Goal: Task Accomplishment & Management: Use online tool/utility

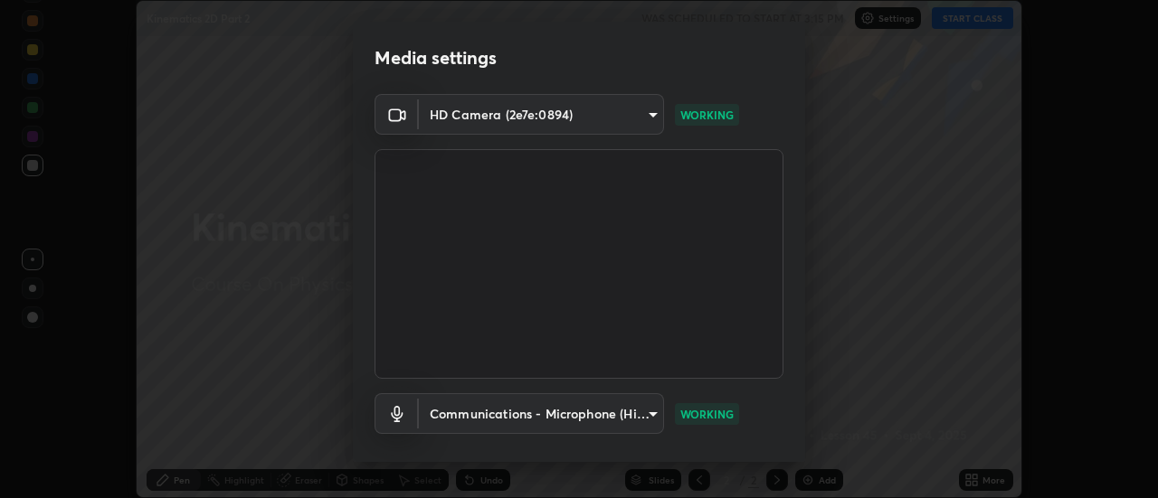
scroll to position [95, 0]
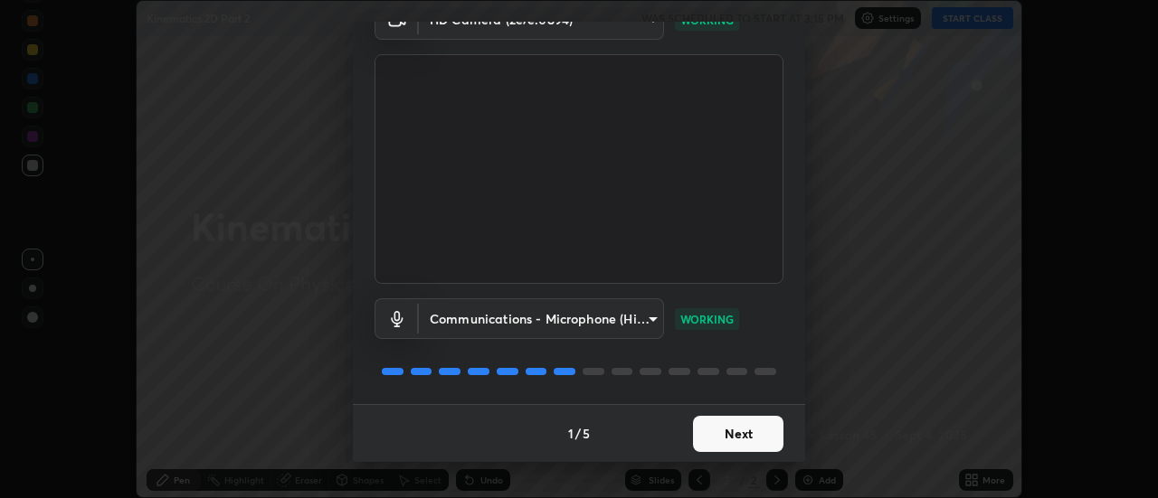
click at [734, 433] on button "Next" at bounding box center [738, 434] width 90 height 36
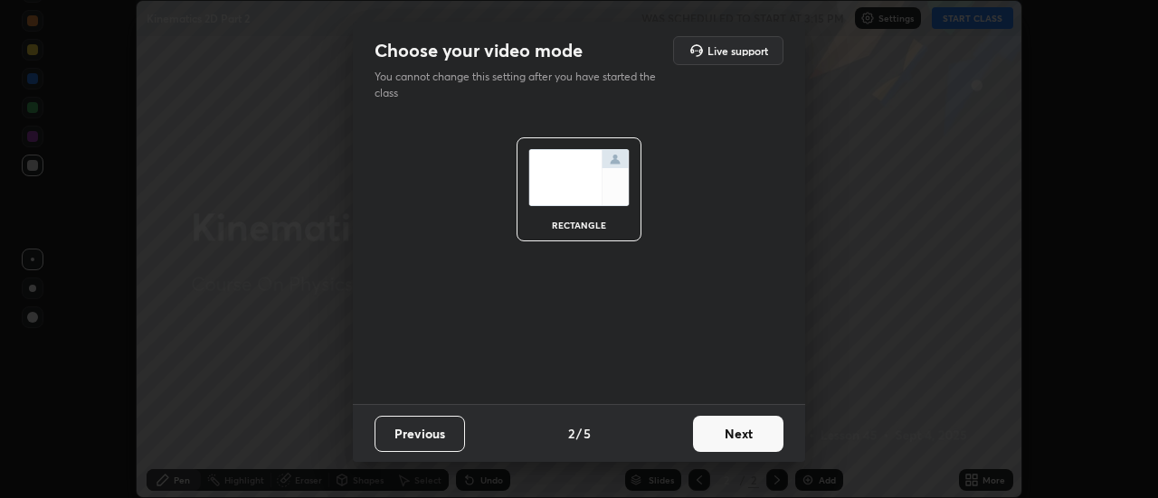
scroll to position [0, 0]
click at [734, 433] on button "Next" at bounding box center [738, 434] width 90 height 36
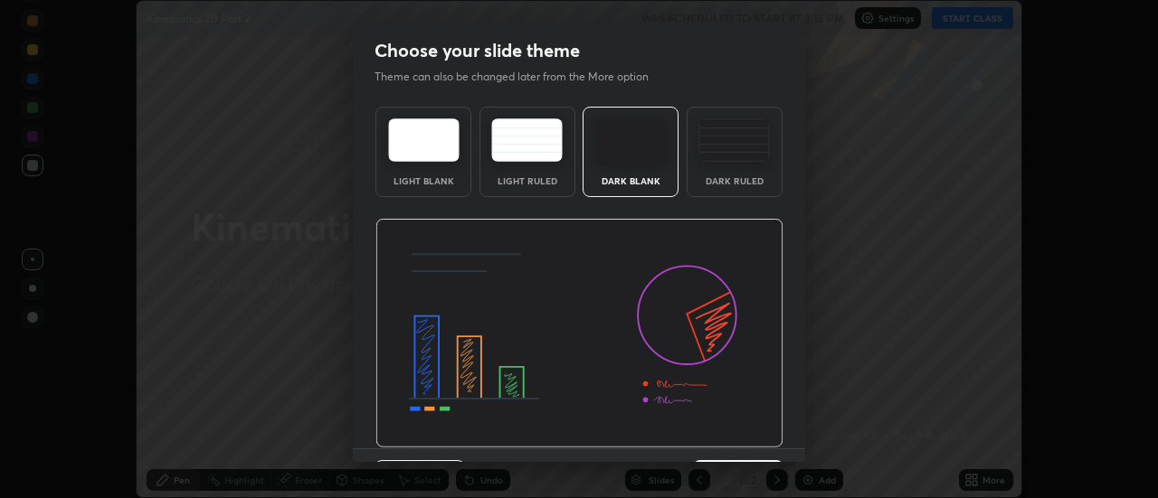
scroll to position [44, 0]
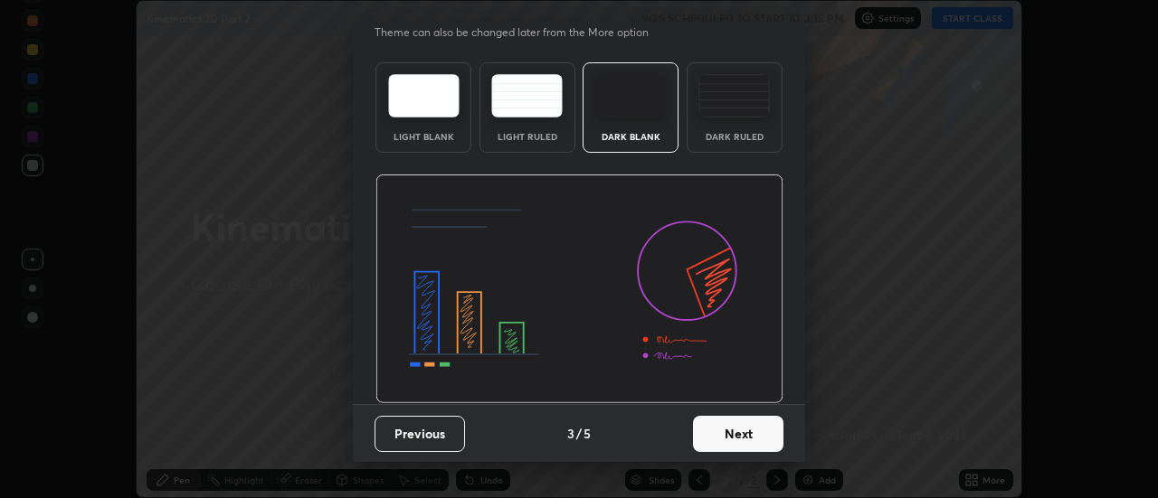
click at [728, 427] on button "Next" at bounding box center [738, 434] width 90 height 36
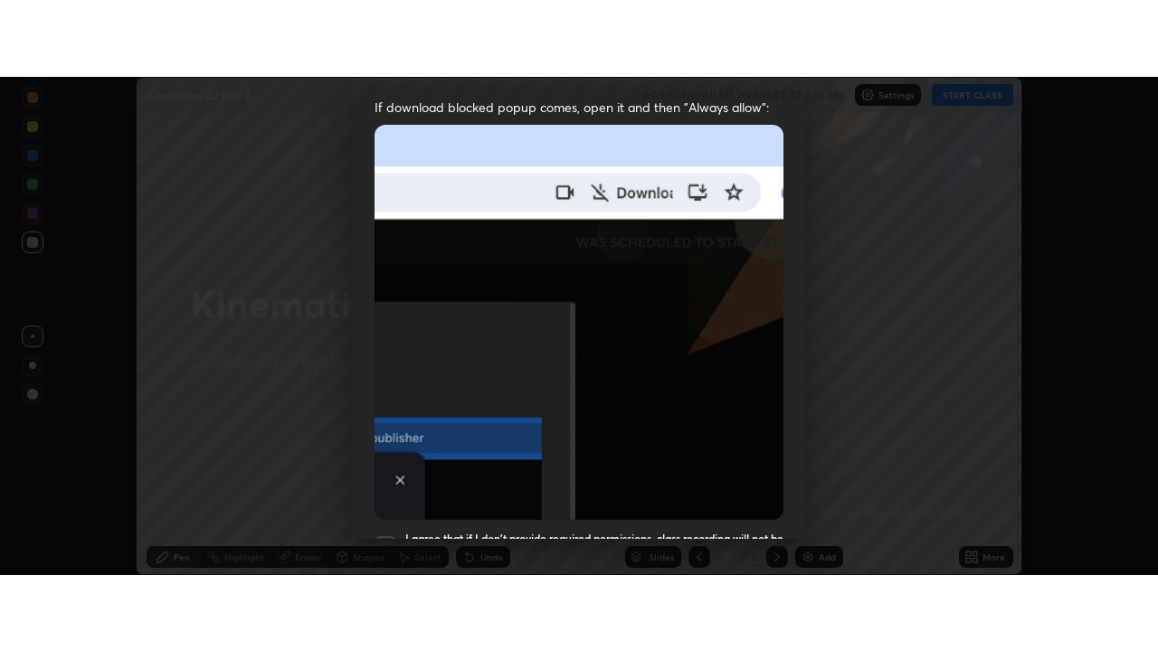
scroll to position [464, 0]
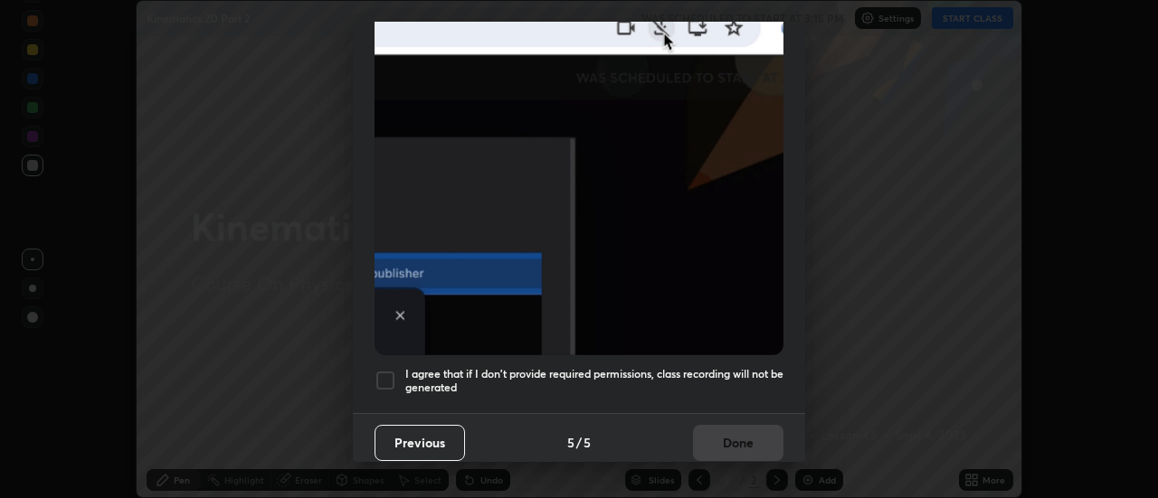
click at [702, 370] on h5 "I agree that if I don't provide required permissions, class recording will not …" at bounding box center [594, 381] width 378 height 28
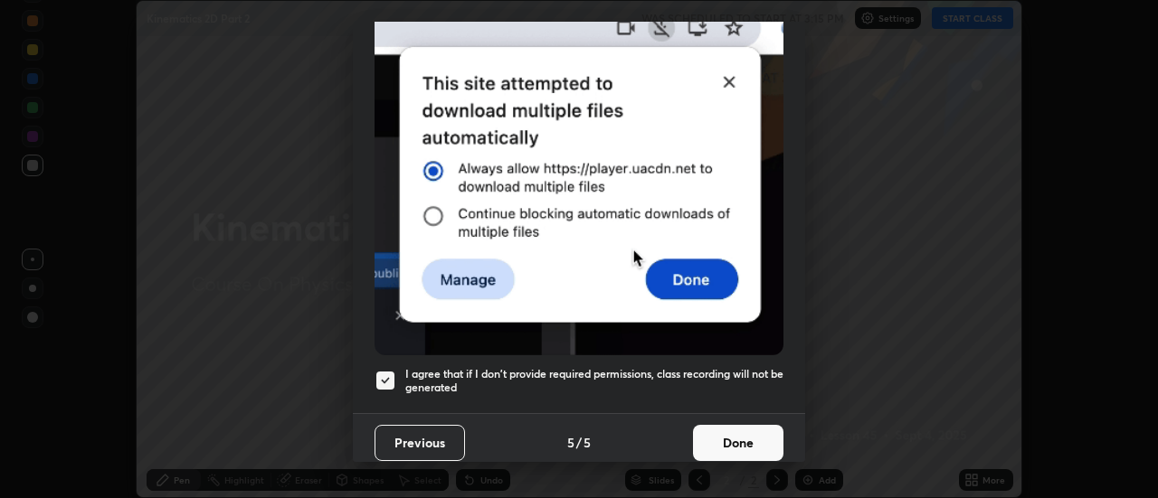
click at [717, 431] on button "Done" at bounding box center [738, 443] width 90 height 36
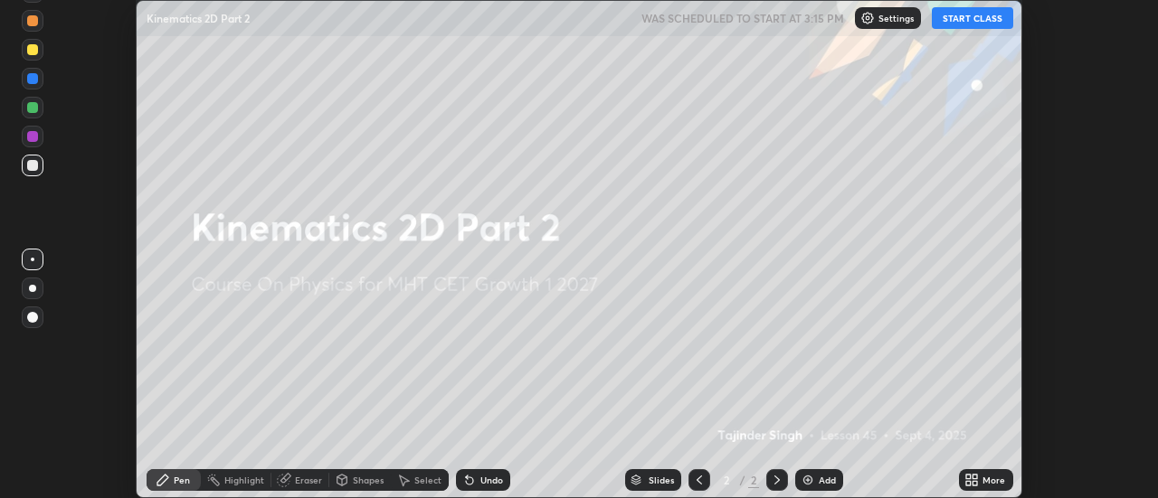
click at [962, 14] on button "START CLASS" at bounding box center [972, 18] width 81 height 22
click at [987, 478] on div "More" at bounding box center [993, 480] width 23 height 9
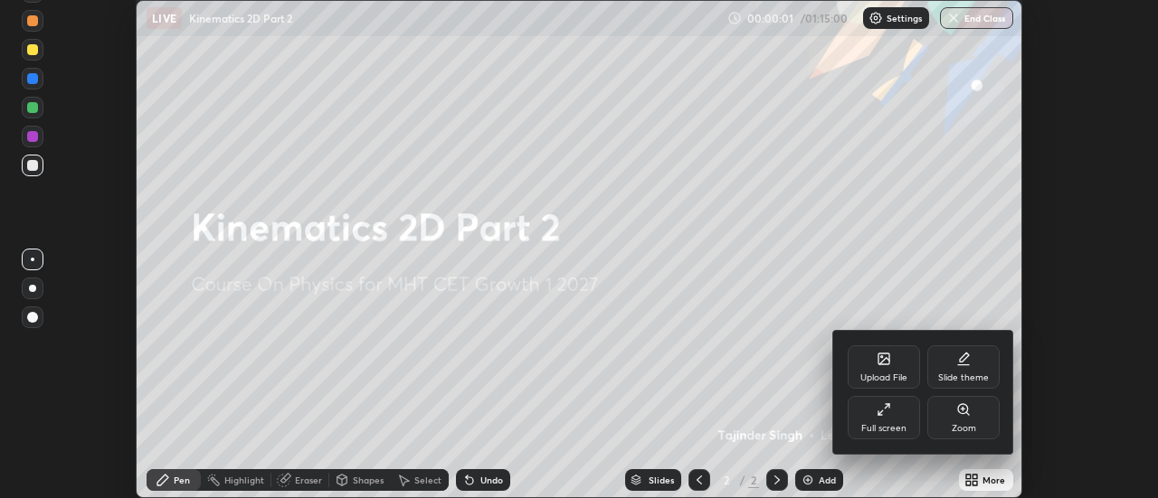
click at [868, 424] on div "Full screen" at bounding box center [883, 428] width 45 height 9
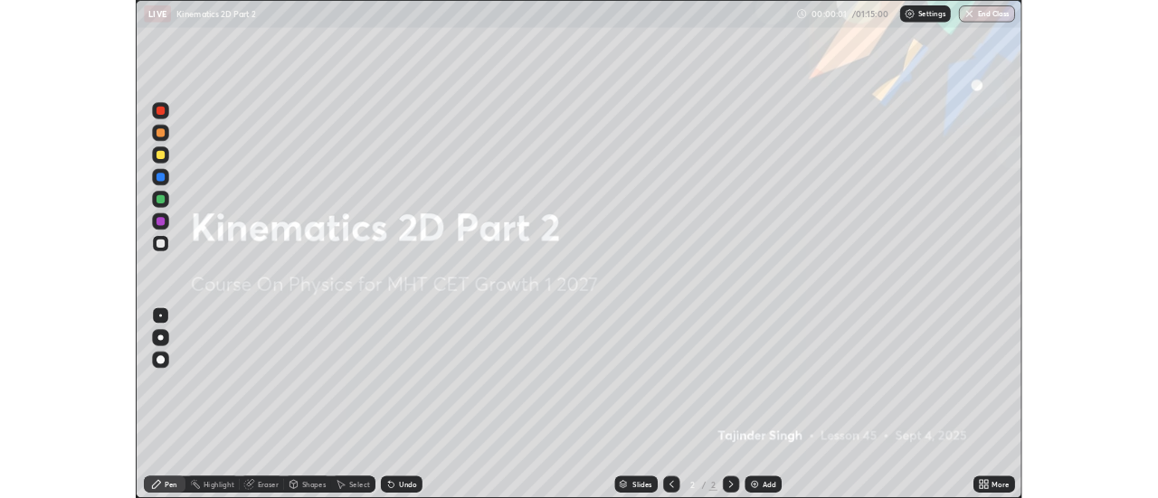
scroll to position [651, 1158]
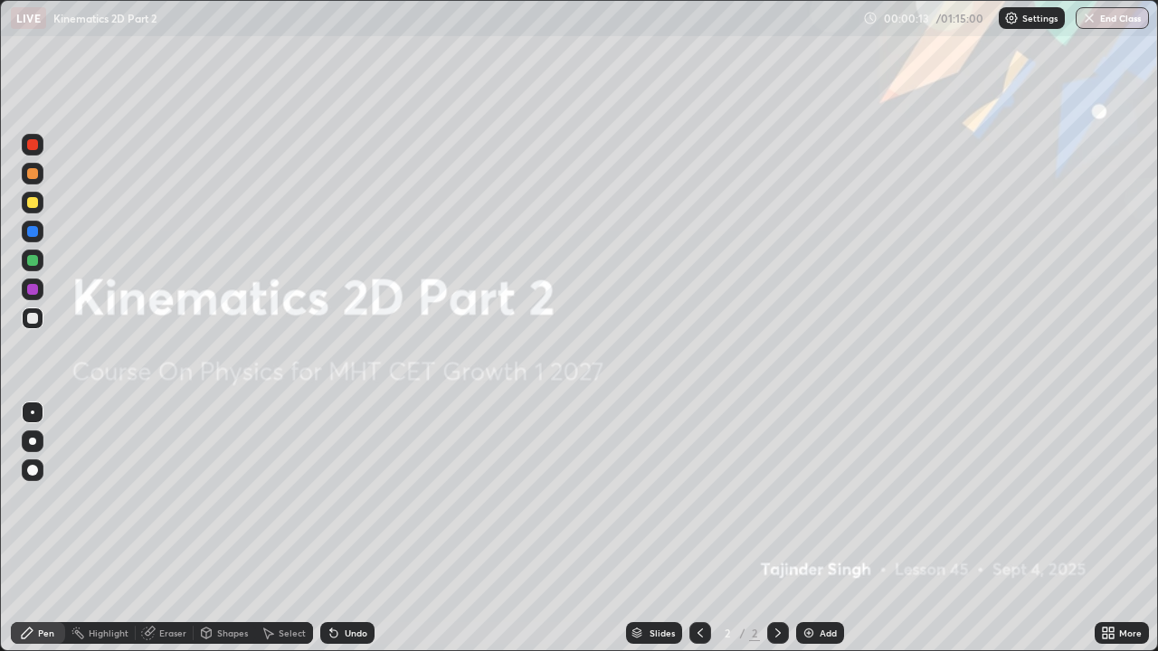
click at [823, 497] on div "Add" at bounding box center [827, 633] width 17 height 9
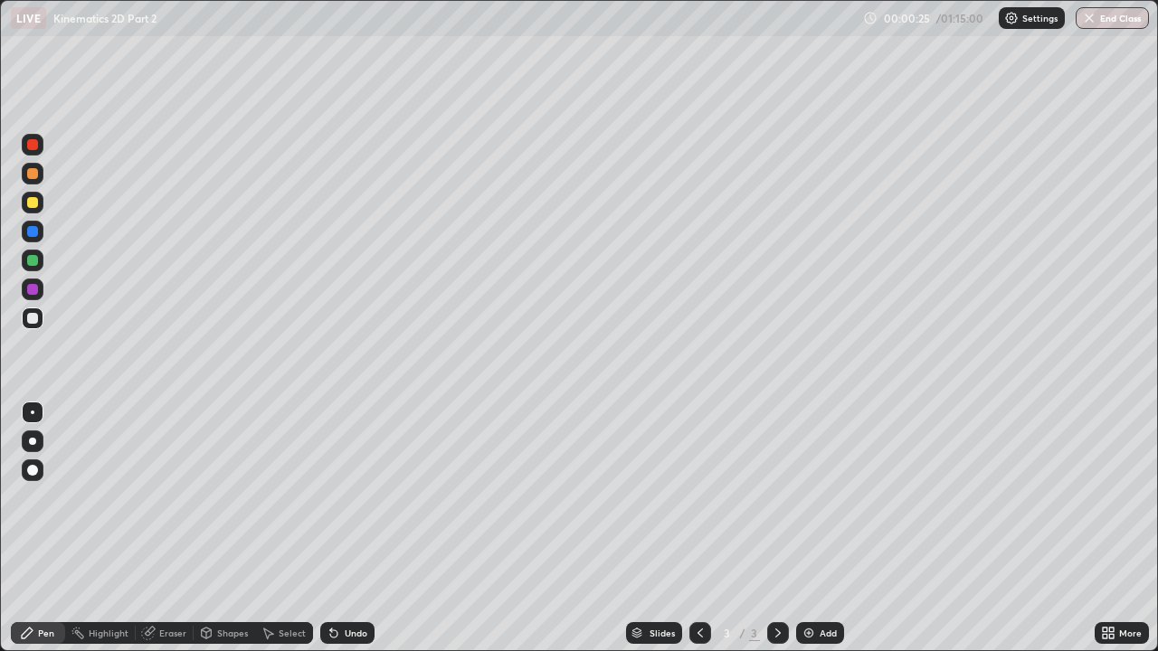
click at [32, 200] on div at bounding box center [32, 202] width 11 height 11
click at [33, 236] on div at bounding box center [32, 231] width 11 height 11
click at [35, 261] on div at bounding box center [32, 260] width 11 height 11
click at [27, 320] on div at bounding box center [32, 318] width 11 height 11
click at [331, 497] on icon at bounding box center [333, 633] width 7 height 7
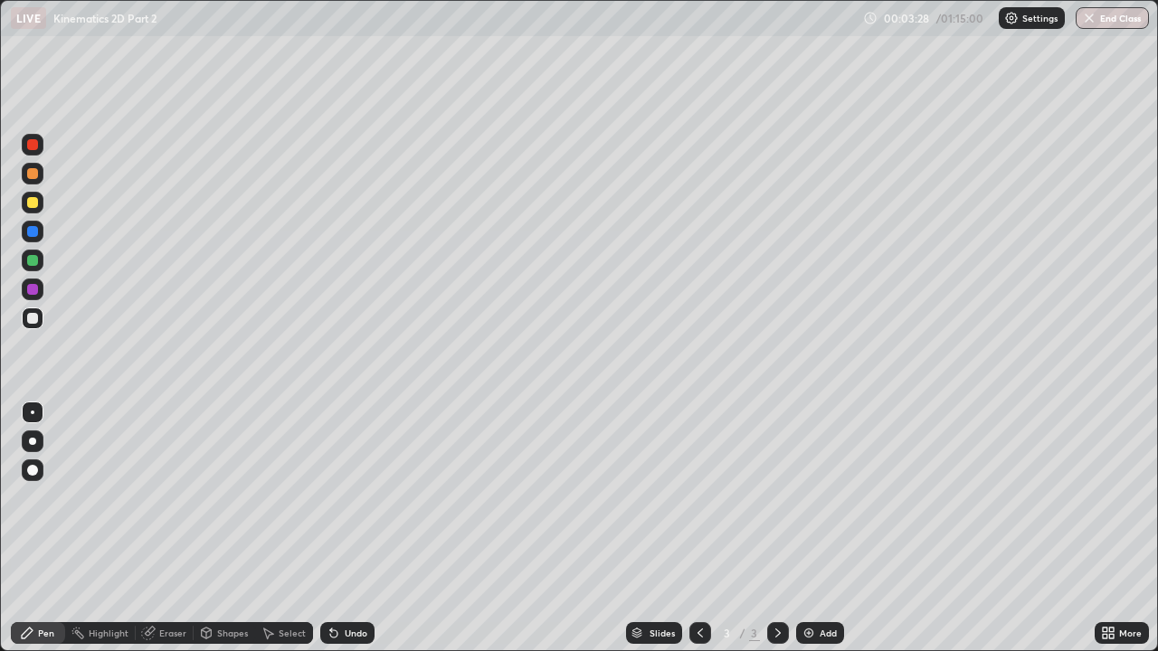
click at [342, 497] on div "Undo" at bounding box center [347, 633] width 54 height 22
click at [346, 497] on div "Undo" at bounding box center [356, 633] width 23 height 9
click at [344, 497] on div "Undo" at bounding box center [347, 633] width 54 height 22
click at [345, 497] on div "Undo" at bounding box center [347, 633] width 54 height 22
click at [32, 178] on div at bounding box center [32, 173] width 11 height 11
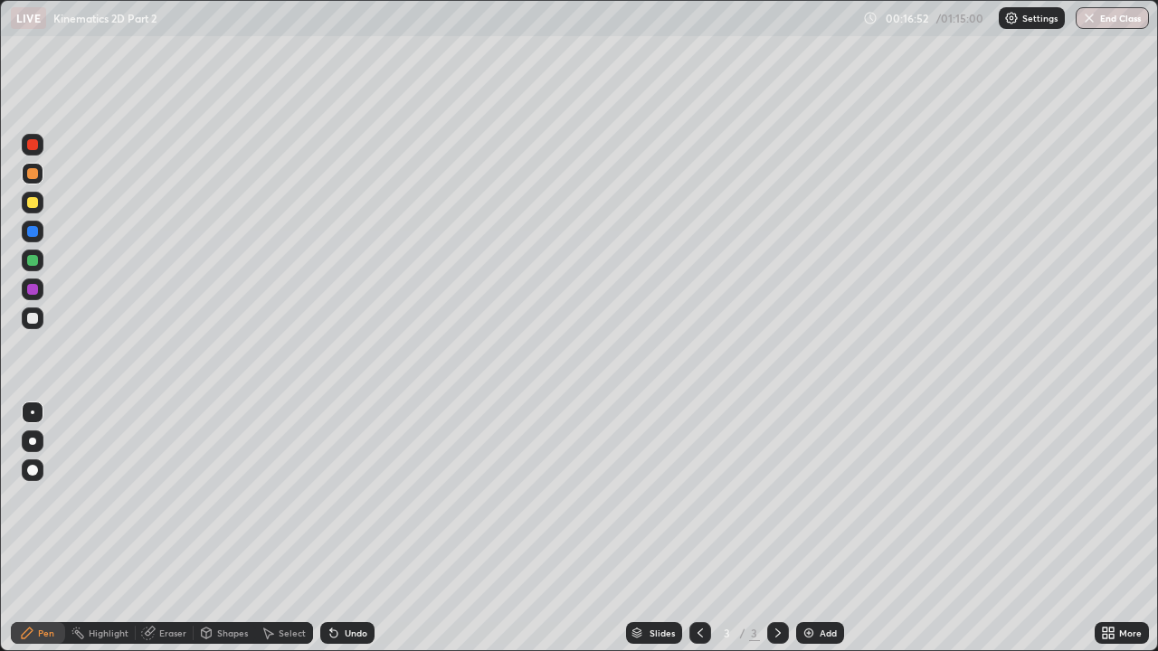
click at [27, 319] on div at bounding box center [32, 318] width 11 height 11
click at [345, 497] on div "Undo" at bounding box center [356, 633] width 23 height 9
click at [340, 497] on div "Undo" at bounding box center [347, 633] width 54 height 22
click at [339, 497] on div "Undo" at bounding box center [347, 633] width 54 height 22
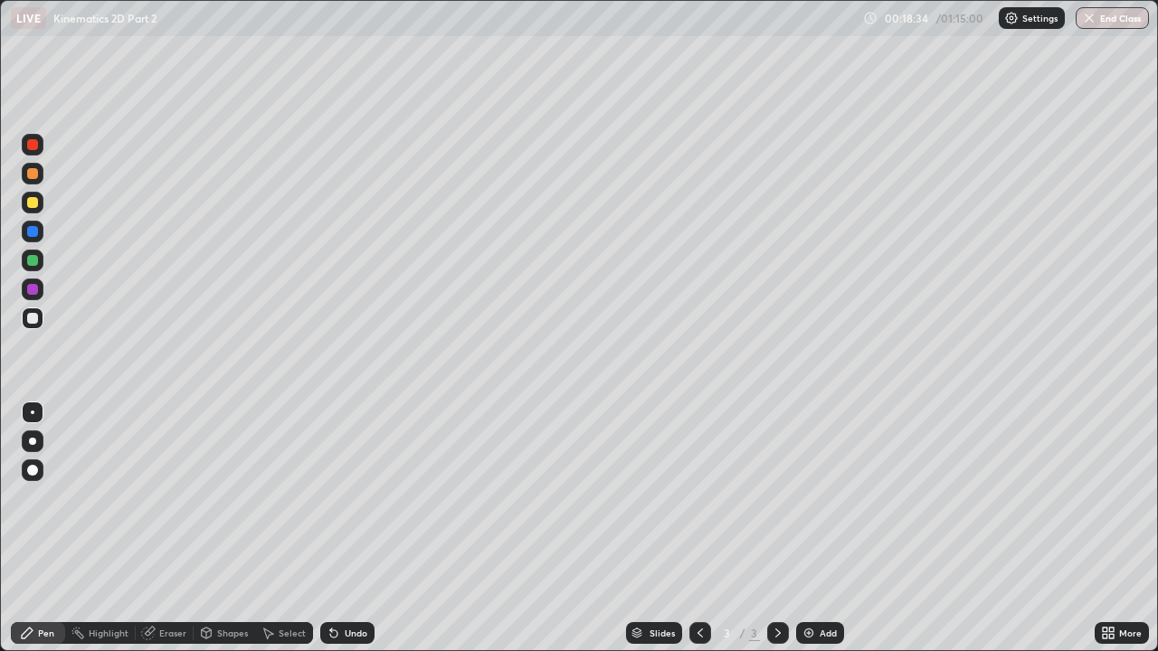
click at [348, 497] on div "Undo" at bounding box center [356, 633] width 23 height 9
click at [347, 497] on div "Undo" at bounding box center [356, 633] width 23 height 9
click at [283, 497] on div "Select" at bounding box center [292, 633] width 27 height 9
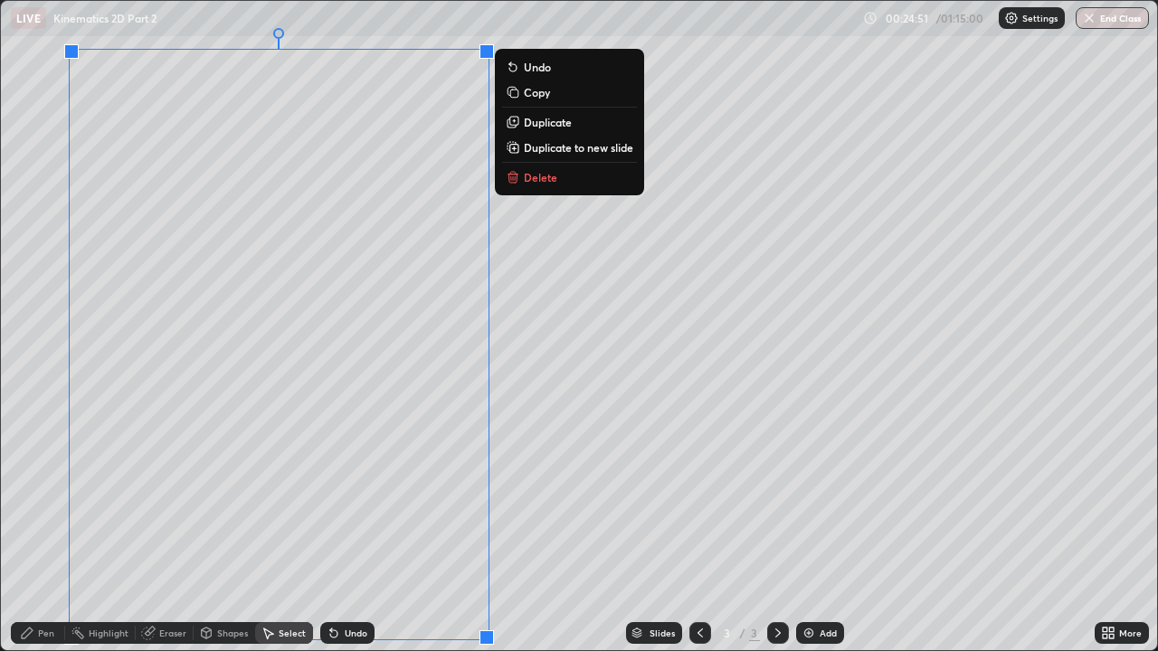
click at [529, 91] on p "Copy" at bounding box center [537, 92] width 26 height 14
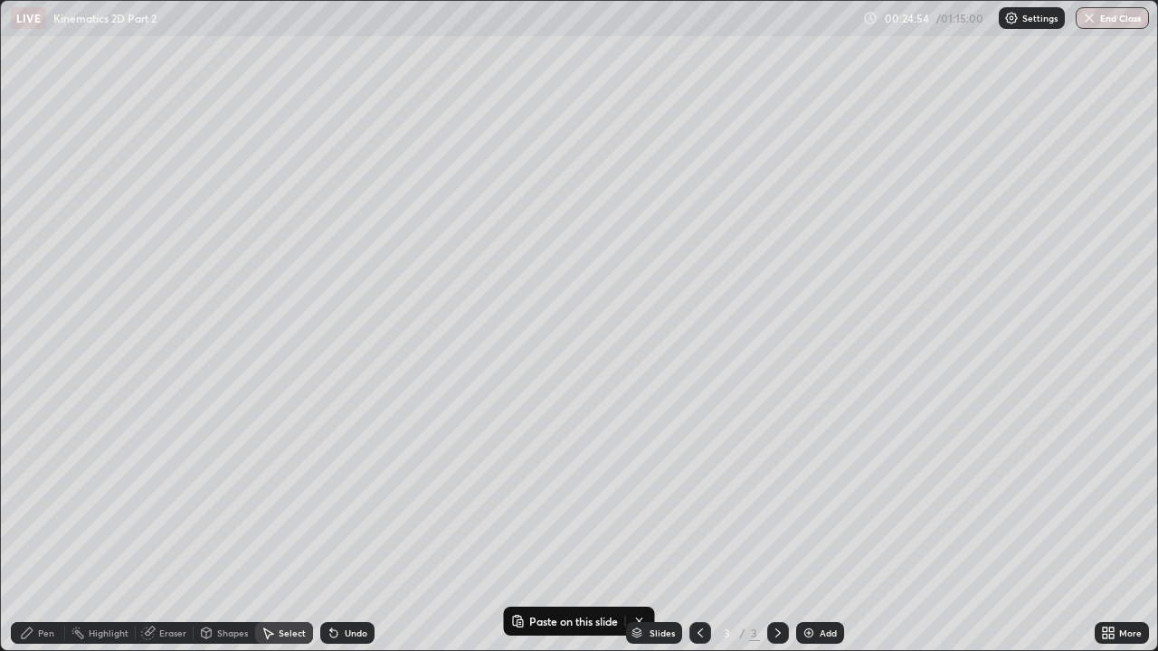
click at [810, 497] on img at bounding box center [808, 633] width 14 height 14
click at [166, 131] on button "Paste here" at bounding box center [157, 124] width 79 height 22
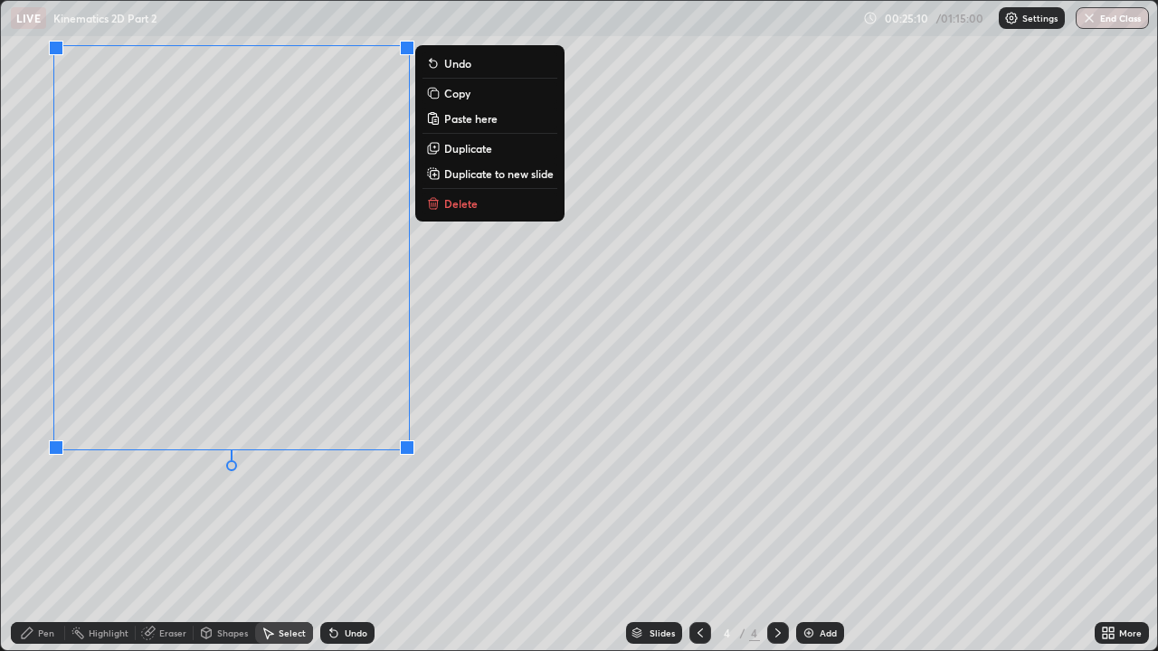
click at [390, 497] on div "0 ° Undo Copy Paste here Duplicate Duplicate to new slide Delete" at bounding box center [579, 325] width 1156 height 649
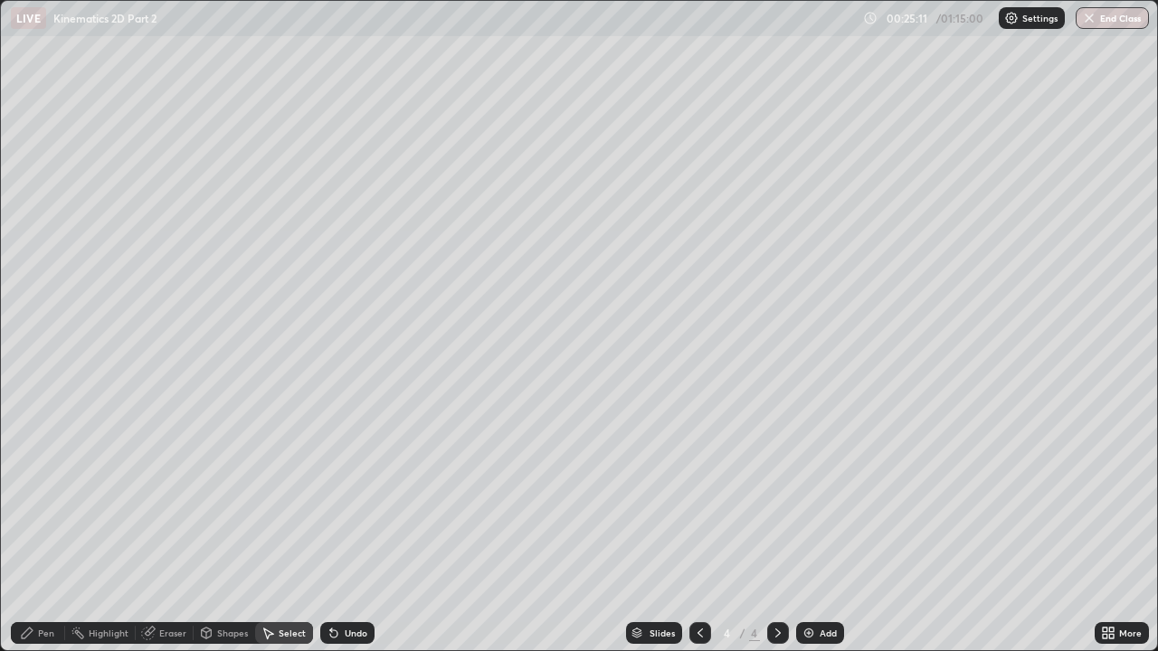
click at [170, 497] on div "Eraser" at bounding box center [172, 633] width 27 height 9
click at [28, 478] on div at bounding box center [33, 470] width 22 height 22
click at [33, 412] on div at bounding box center [33, 413] width 4 height 4
click at [348, 497] on div "Undo" at bounding box center [356, 633] width 23 height 9
click at [330, 497] on icon at bounding box center [331, 630] width 2 height 2
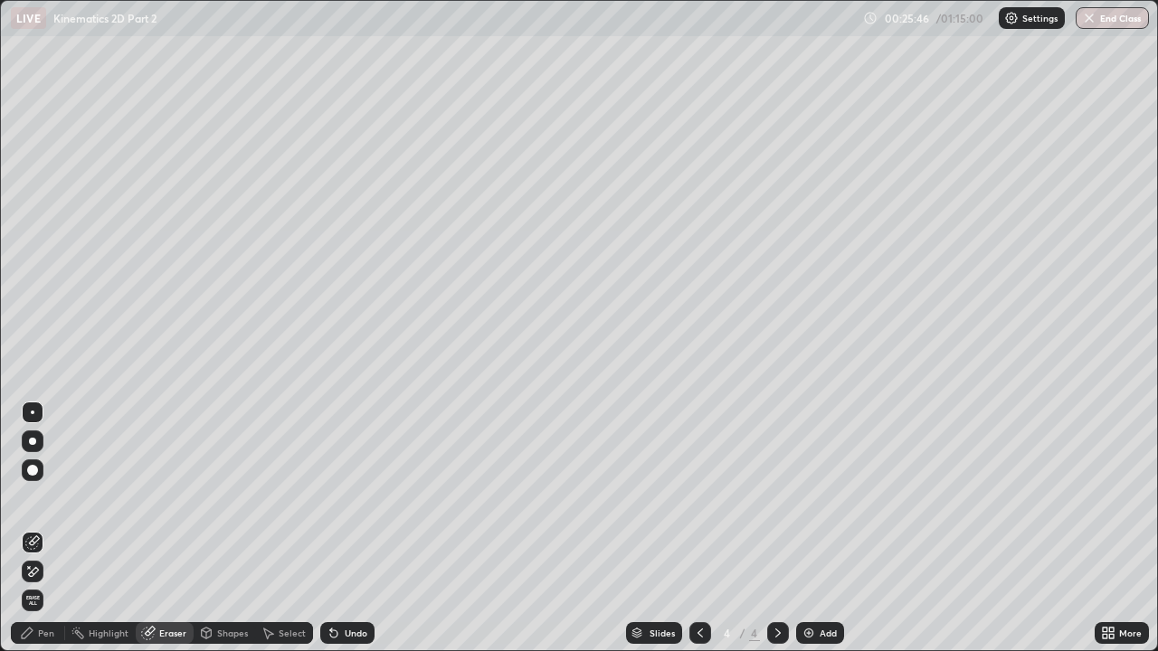
click at [351, 497] on div "Undo" at bounding box center [356, 633] width 23 height 9
click at [348, 497] on div "Undo" at bounding box center [356, 633] width 23 height 9
click at [1111, 497] on icon at bounding box center [1111, 636] width 5 height 5
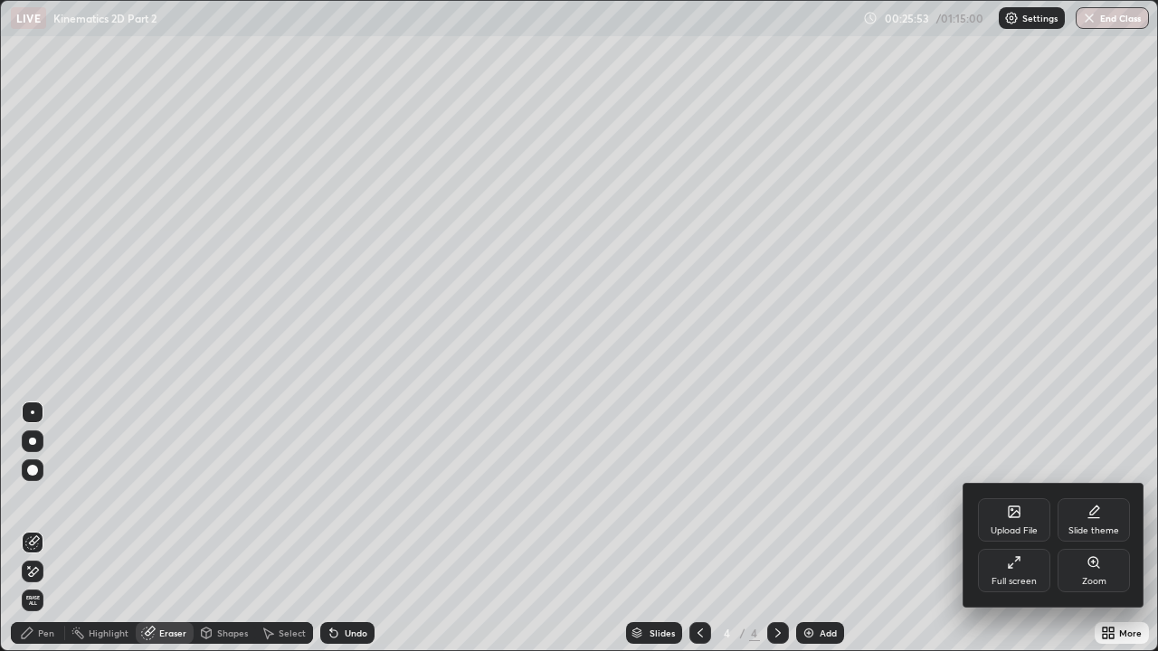
click at [1025, 497] on div "Full screen" at bounding box center [1014, 570] width 72 height 43
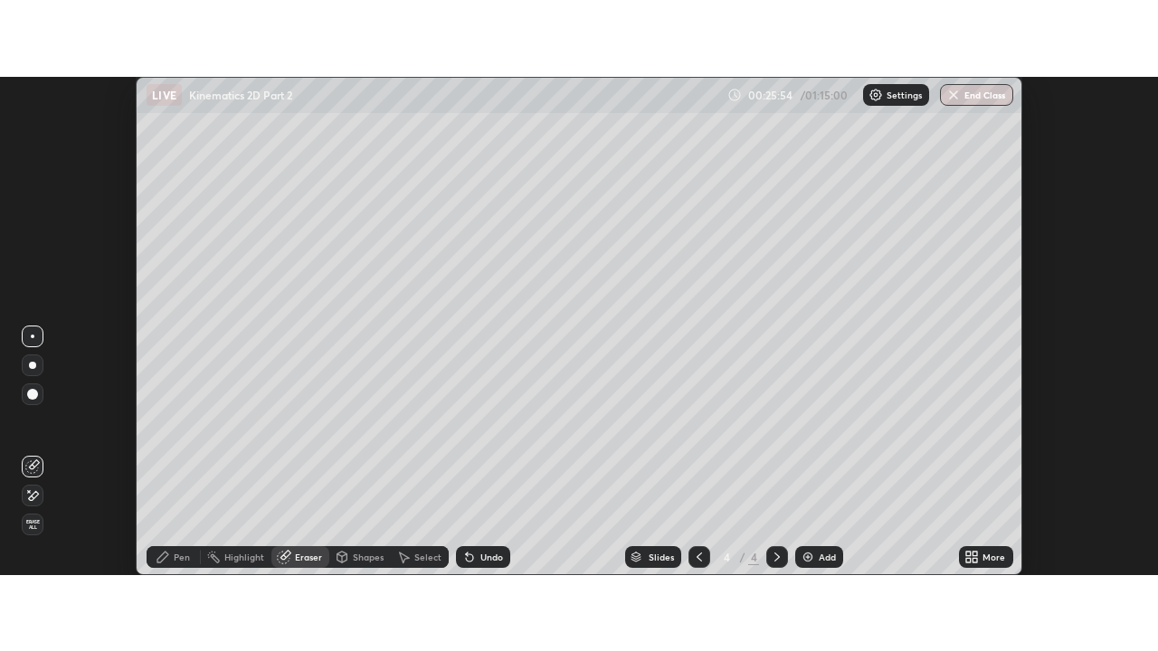
scroll to position [89946, 89287]
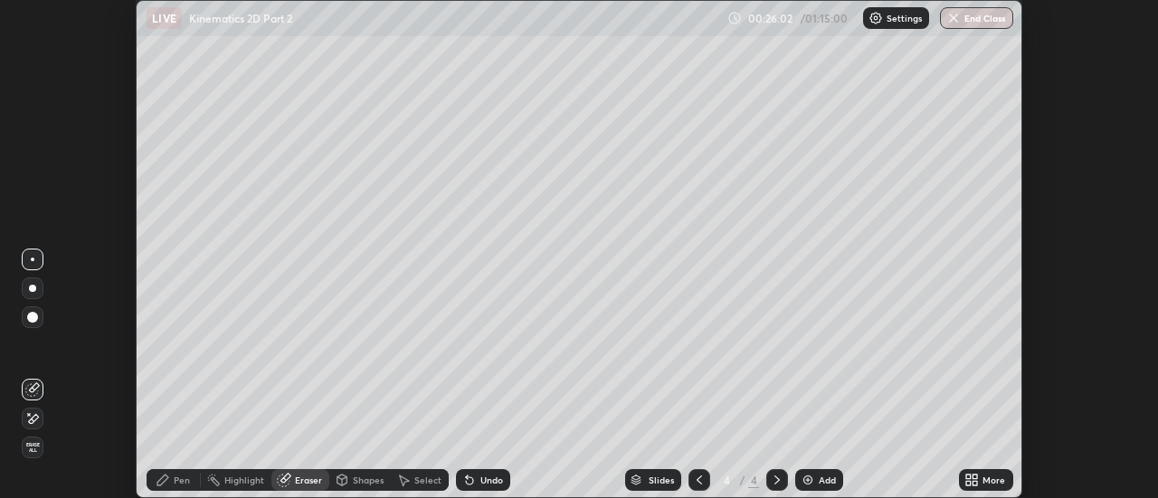
click at [987, 481] on div "More" at bounding box center [993, 480] width 23 height 9
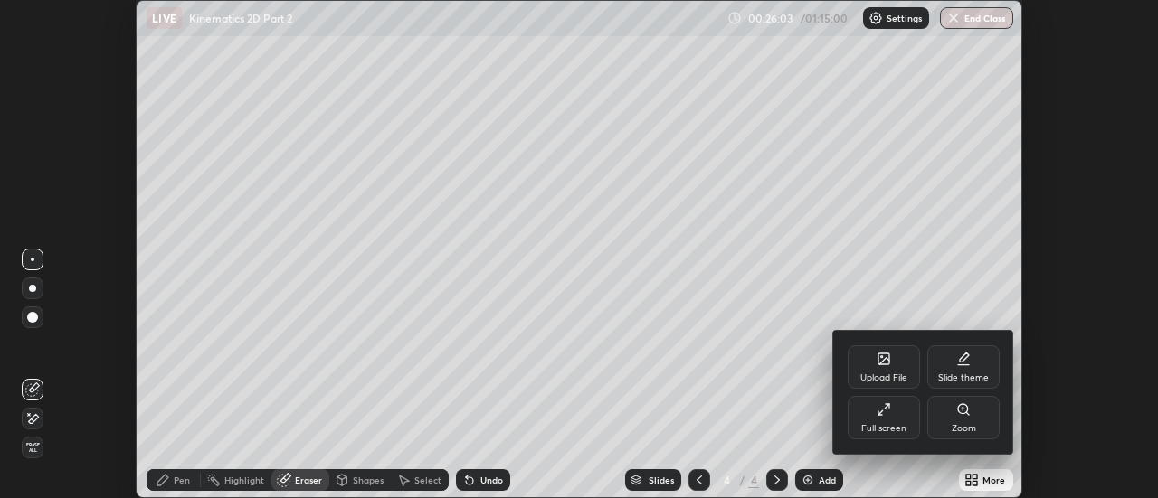
click at [913, 421] on div "Full screen" at bounding box center [883, 417] width 72 height 43
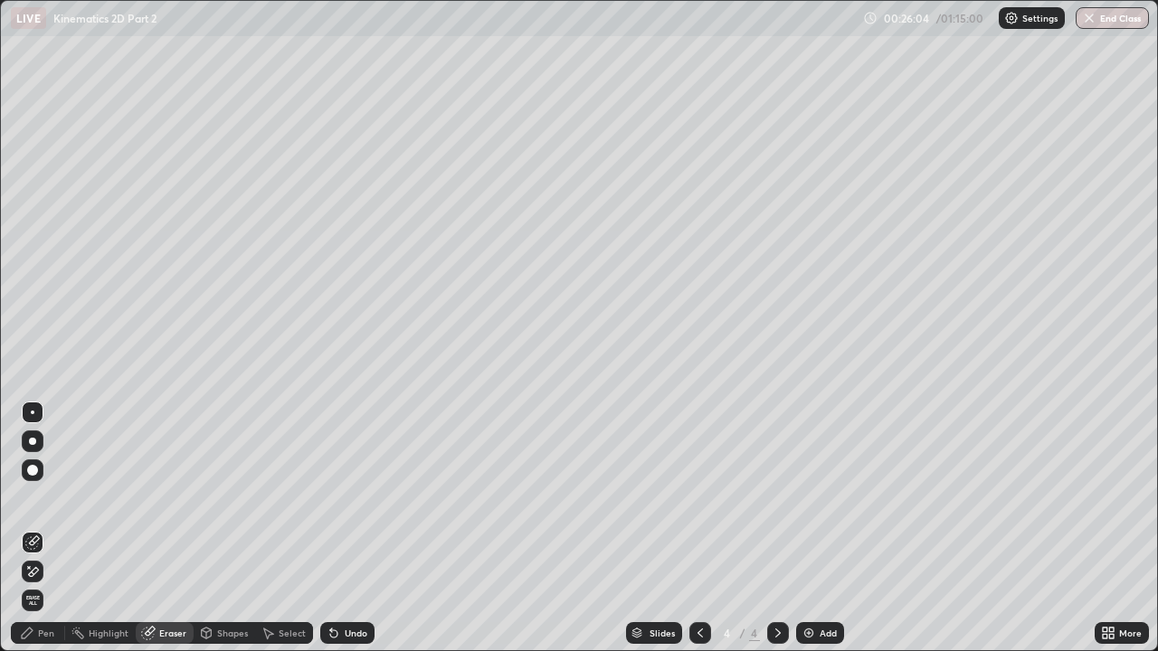
scroll to position [651, 1158]
click at [43, 497] on div "Pen" at bounding box center [46, 633] width 16 height 9
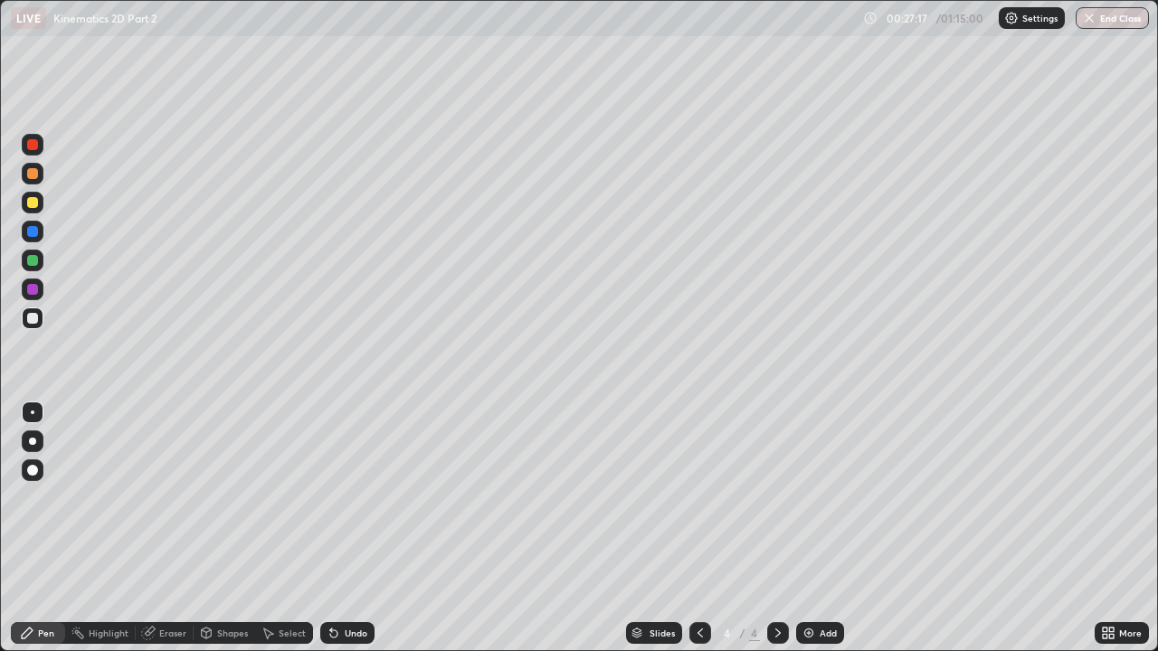
click at [363, 497] on div "Undo" at bounding box center [356, 633] width 23 height 9
click at [346, 497] on div "Undo" at bounding box center [356, 633] width 23 height 9
click at [345, 497] on div "Undo" at bounding box center [356, 633] width 23 height 9
click at [345, 497] on div "Undo" at bounding box center [347, 633] width 54 height 22
click at [31, 206] on div at bounding box center [32, 202] width 11 height 11
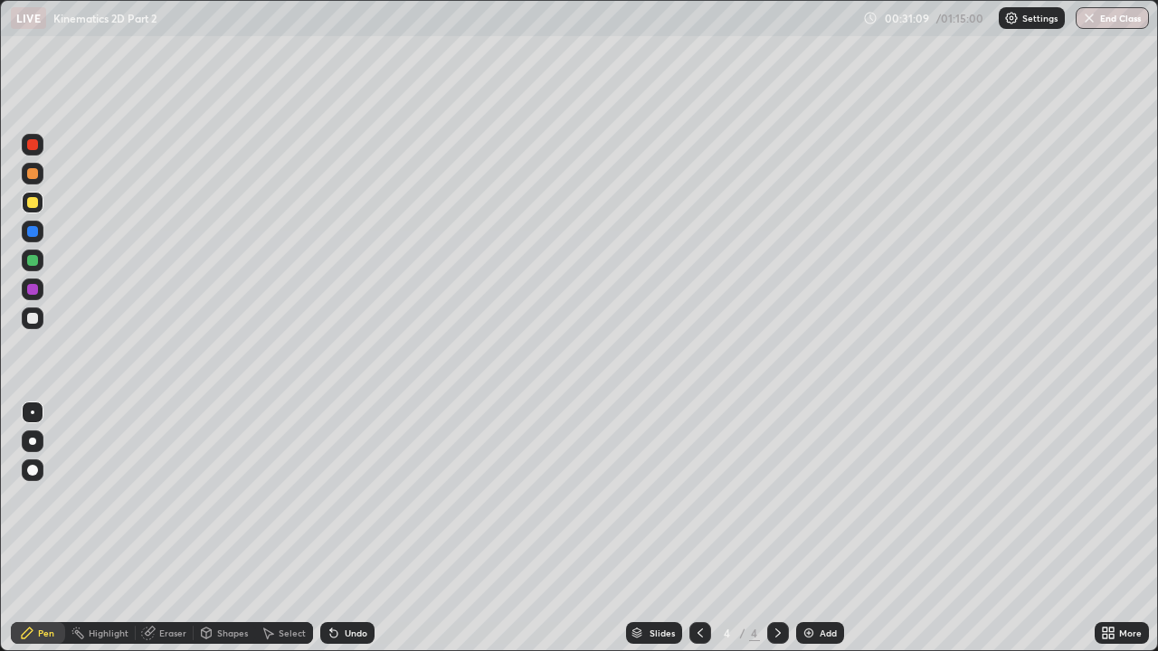
click at [29, 320] on div at bounding box center [32, 318] width 11 height 11
click at [281, 497] on div "Select" at bounding box center [284, 633] width 58 height 22
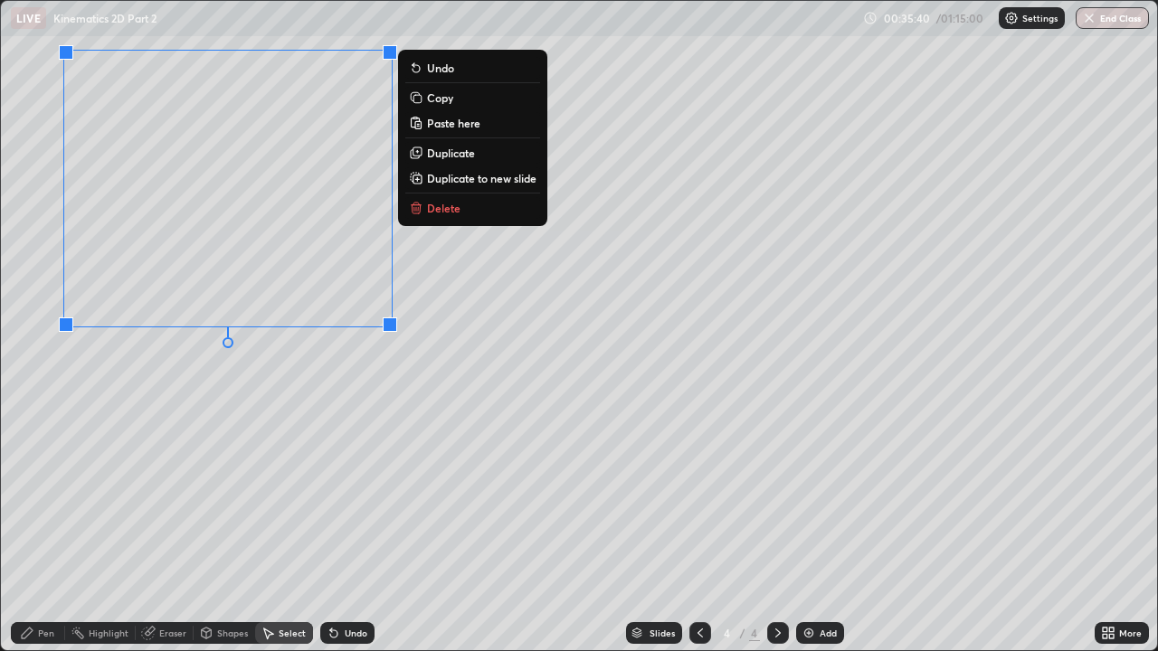
click at [809, 497] on img at bounding box center [808, 633] width 14 height 14
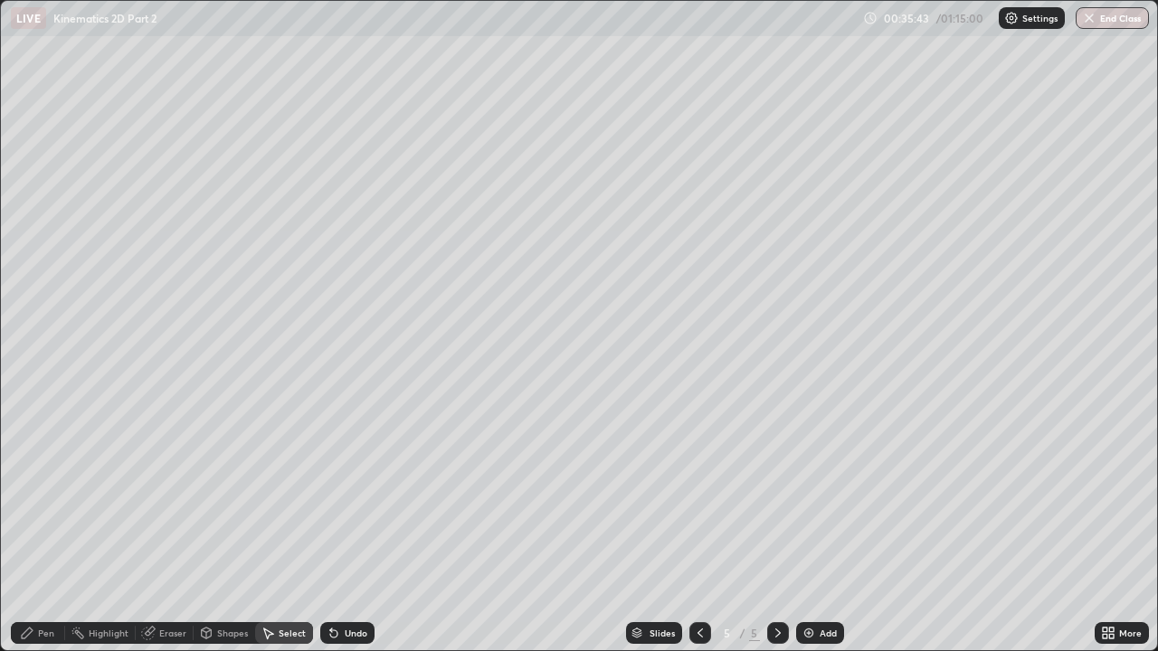
click at [38, 497] on div "Pen" at bounding box center [46, 633] width 16 height 9
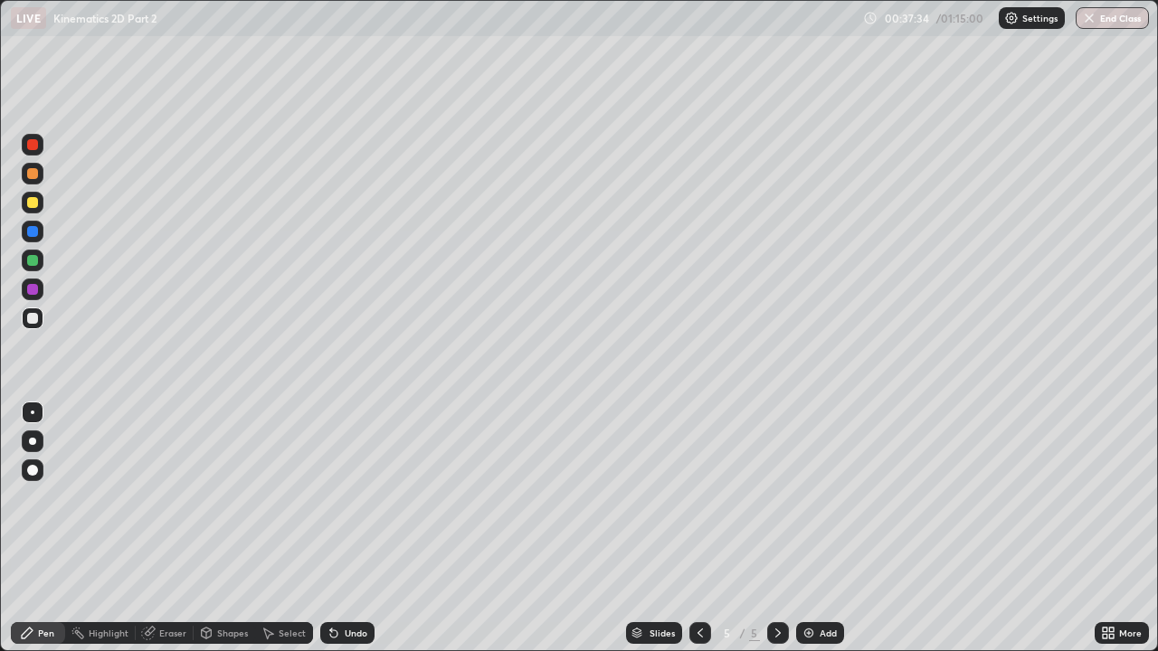
click at [36, 205] on div at bounding box center [32, 202] width 11 height 11
click at [36, 318] on div at bounding box center [32, 318] width 11 height 11
click at [350, 497] on div "Undo" at bounding box center [356, 633] width 23 height 9
click at [353, 497] on div "Undo" at bounding box center [356, 633] width 23 height 9
click at [355, 497] on div "Undo" at bounding box center [356, 633] width 23 height 9
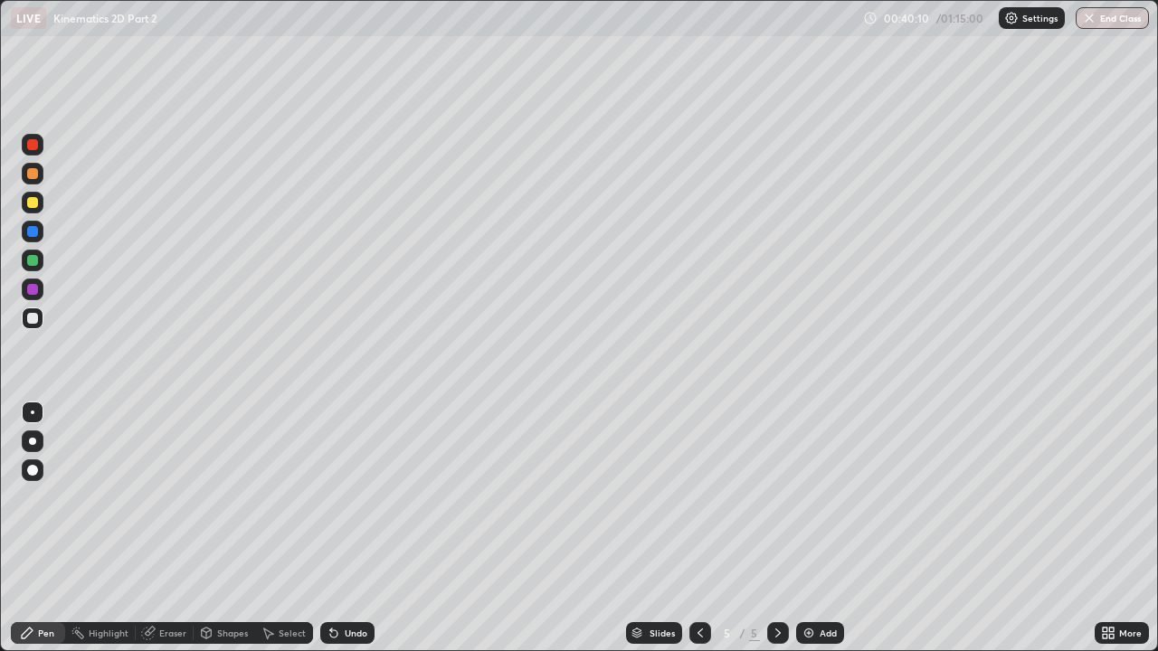
click at [357, 497] on div "Undo" at bounding box center [356, 633] width 23 height 9
click at [819, 497] on div "Add" at bounding box center [827, 633] width 17 height 9
click at [33, 204] on div at bounding box center [32, 202] width 11 height 11
click at [31, 322] on div at bounding box center [32, 318] width 11 height 11
click at [162, 497] on div "Eraser" at bounding box center [172, 633] width 27 height 9
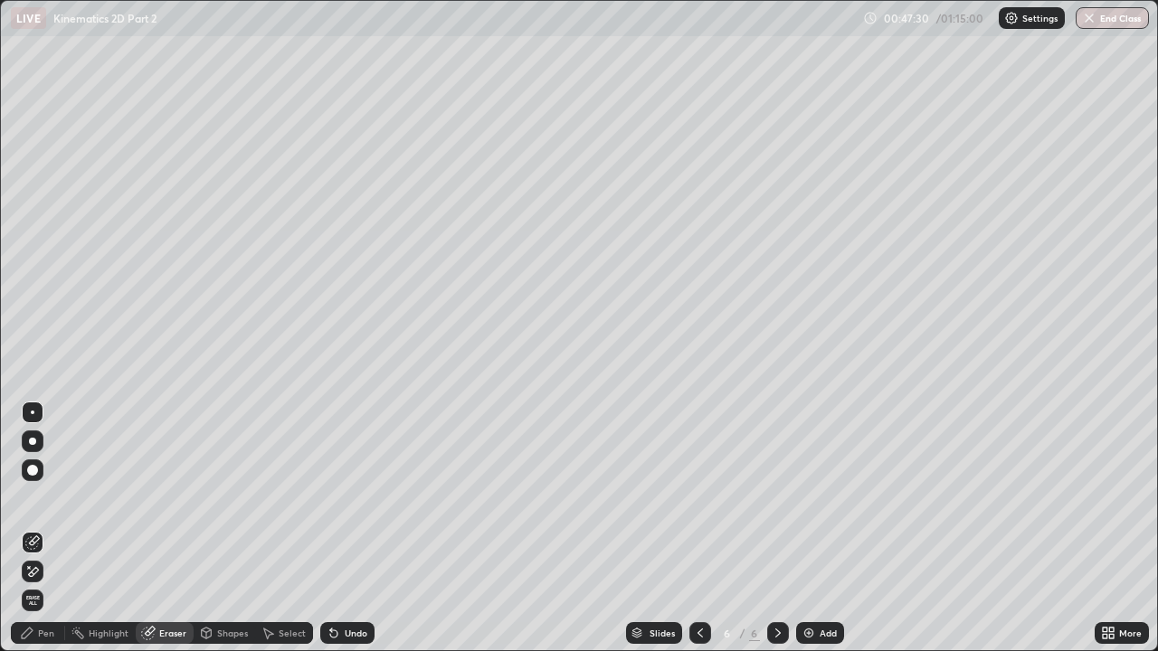
click at [41, 497] on div "Pen" at bounding box center [46, 633] width 16 height 9
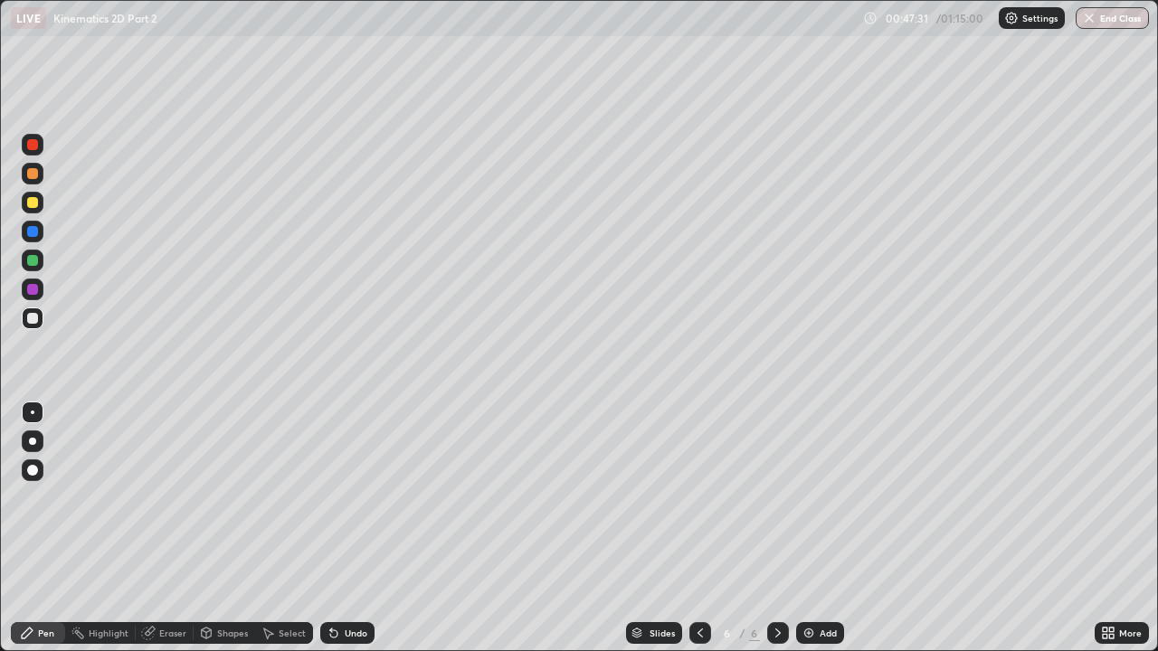
click at [33, 201] on div at bounding box center [32, 202] width 11 height 11
click at [33, 318] on div at bounding box center [32, 318] width 11 height 11
click at [32, 262] on div at bounding box center [32, 260] width 11 height 11
click at [162, 497] on div "Eraser" at bounding box center [172, 633] width 27 height 9
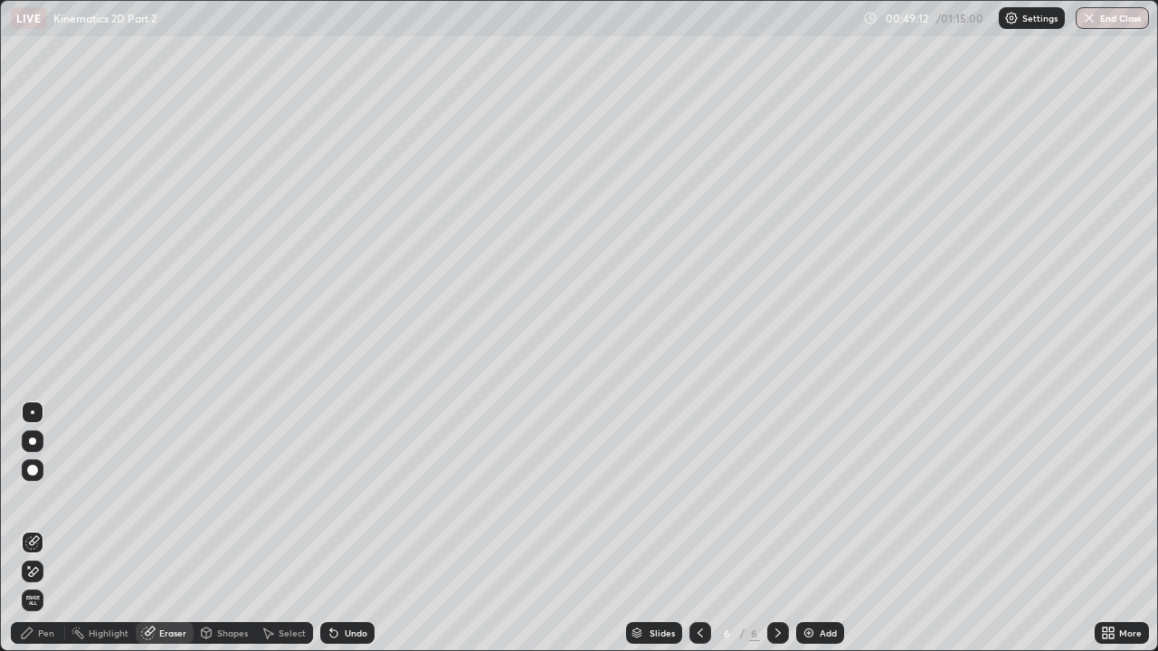
click at [46, 497] on div "Pen" at bounding box center [46, 633] width 16 height 9
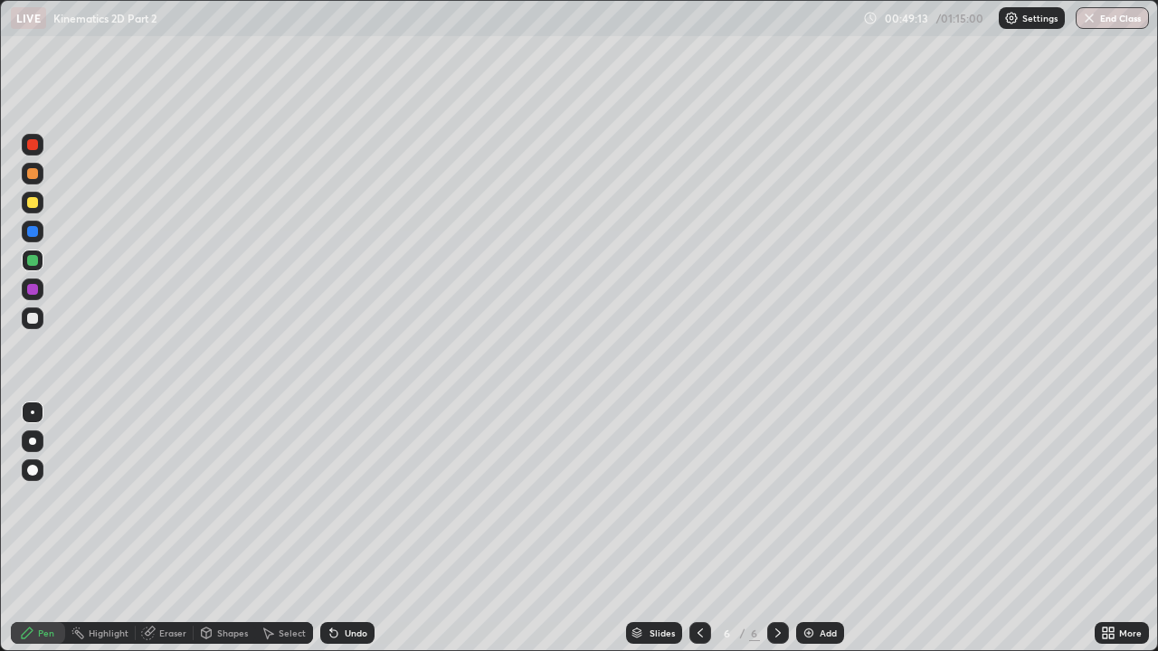
click at [30, 316] on div at bounding box center [32, 318] width 11 height 11
click at [171, 497] on div "Eraser" at bounding box center [172, 633] width 27 height 9
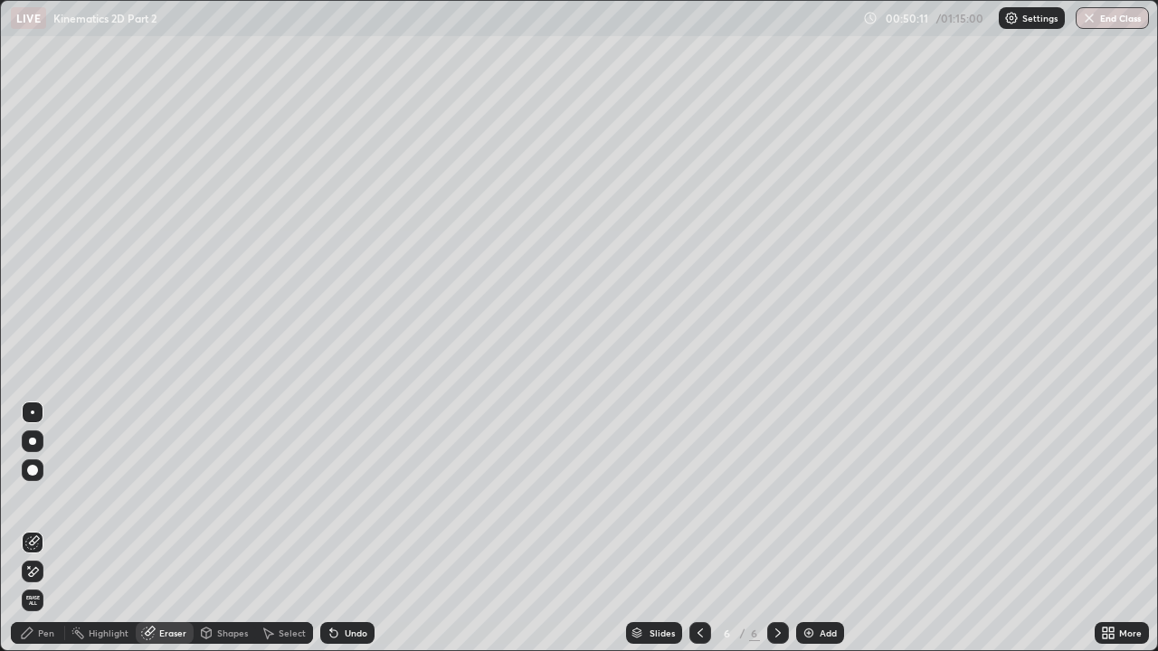
click at [41, 497] on div "Pen" at bounding box center [46, 633] width 16 height 9
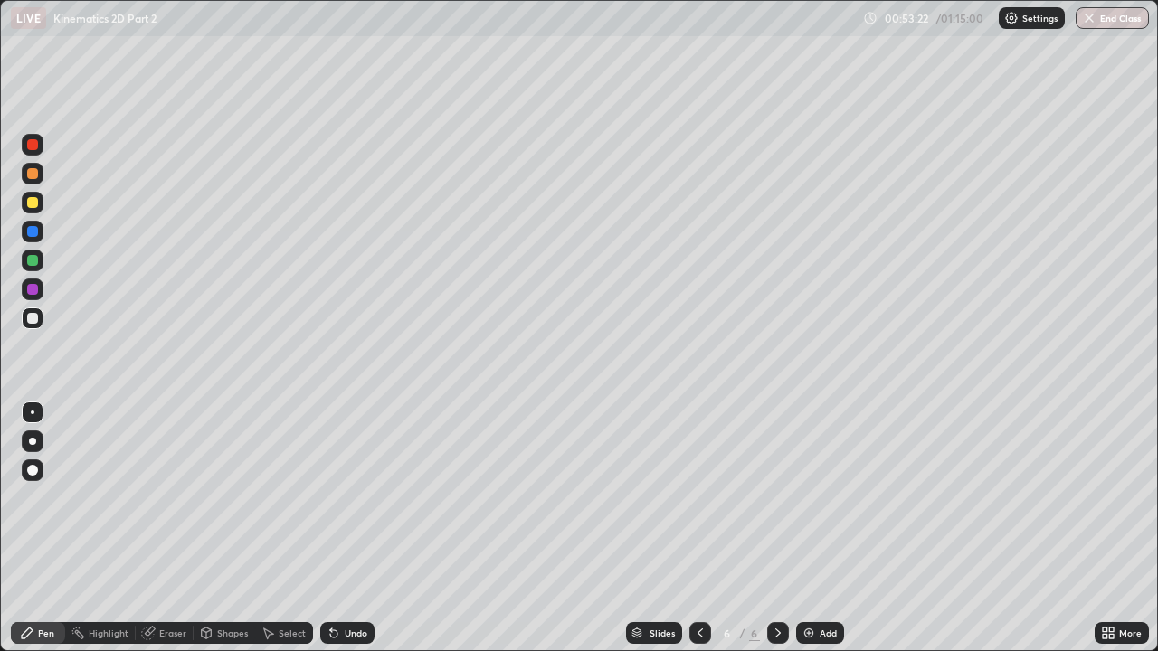
click at [353, 497] on div "Undo" at bounding box center [356, 633] width 23 height 9
click at [37, 200] on div at bounding box center [32, 202] width 11 height 11
click at [178, 497] on div "Eraser" at bounding box center [172, 633] width 27 height 9
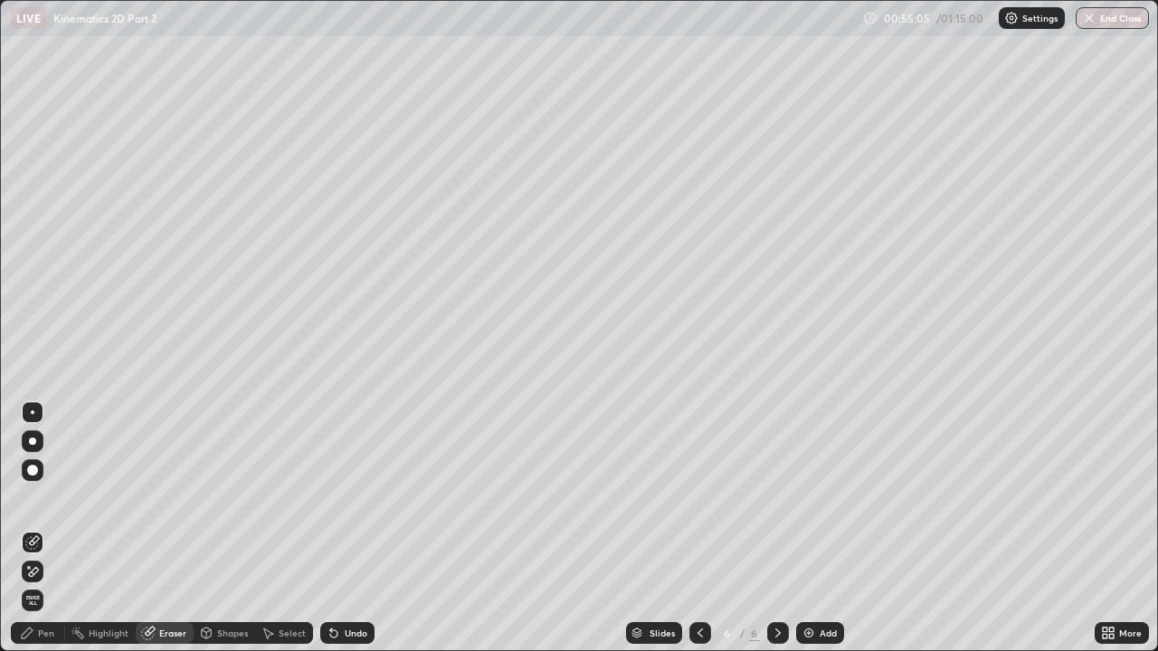
click at [45, 497] on div "Pen" at bounding box center [46, 633] width 16 height 9
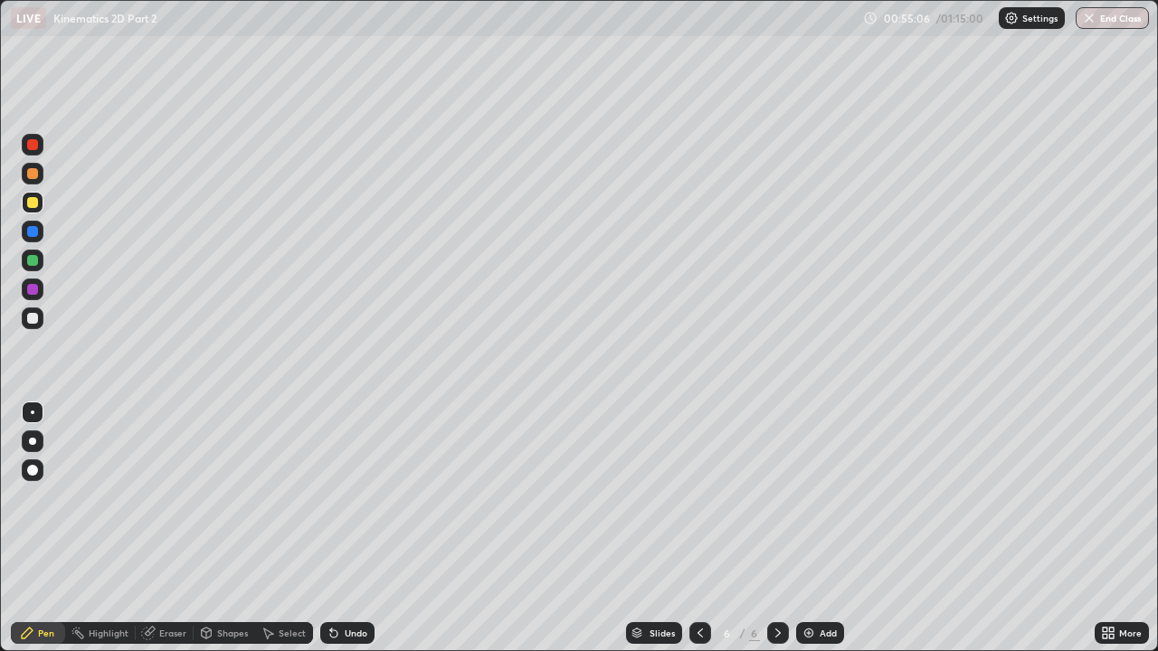
click at [40, 317] on div at bounding box center [33, 319] width 22 height 22
click at [345, 497] on div "Undo" at bounding box center [356, 633] width 23 height 9
click at [168, 497] on div "Eraser" at bounding box center [172, 633] width 27 height 9
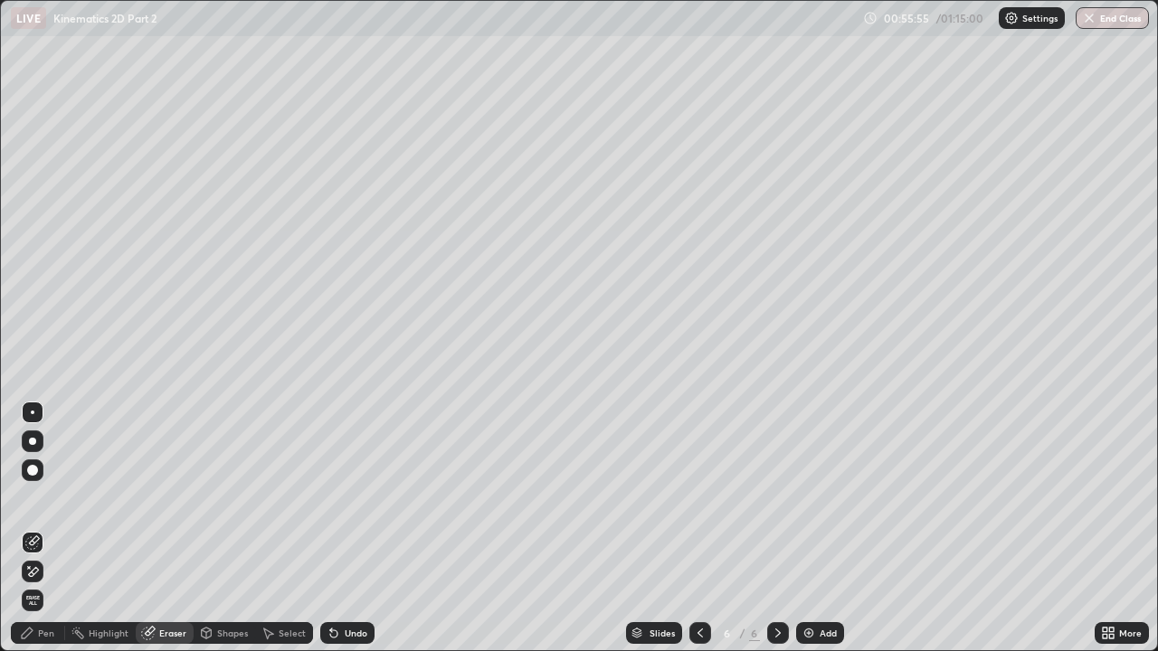
click at [52, 497] on div "Pen" at bounding box center [46, 633] width 16 height 9
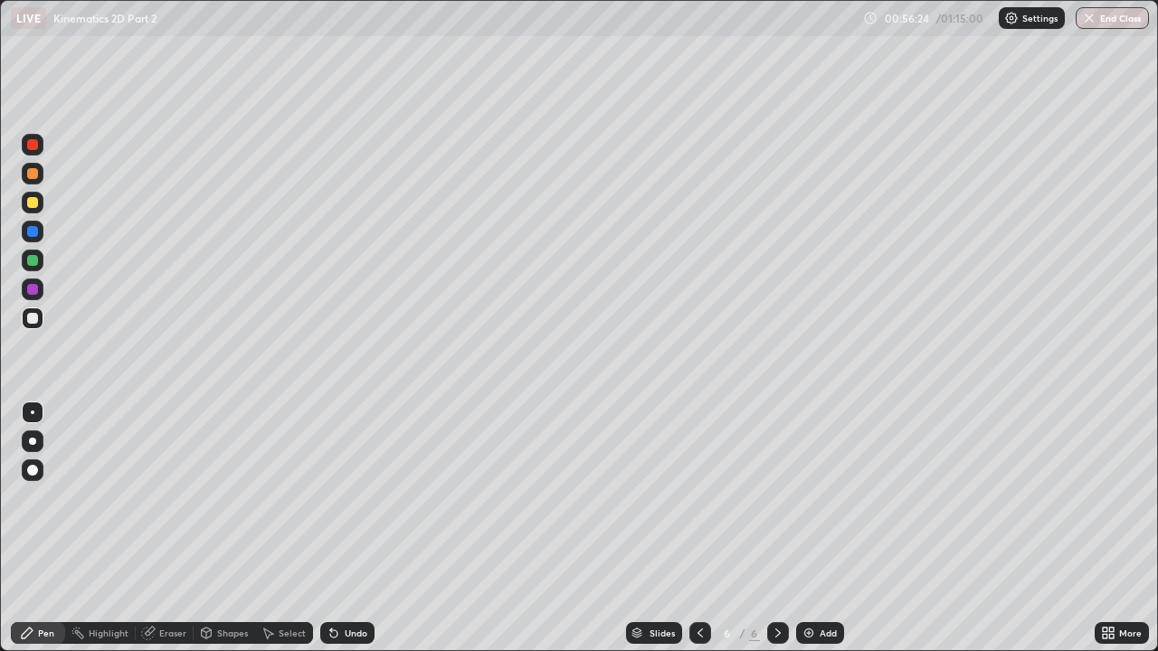
click at [31, 202] on div at bounding box center [32, 202] width 11 height 11
click at [24, 257] on div at bounding box center [33, 261] width 22 height 22
click at [345, 497] on div "Undo" at bounding box center [356, 633] width 23 height 9
click at [35, 198] on div at bounding box center [32, 202] width 11 height 11
click at [1101, 21] on button "End Class" at bounding box center [1112, 18] width 71 height 22
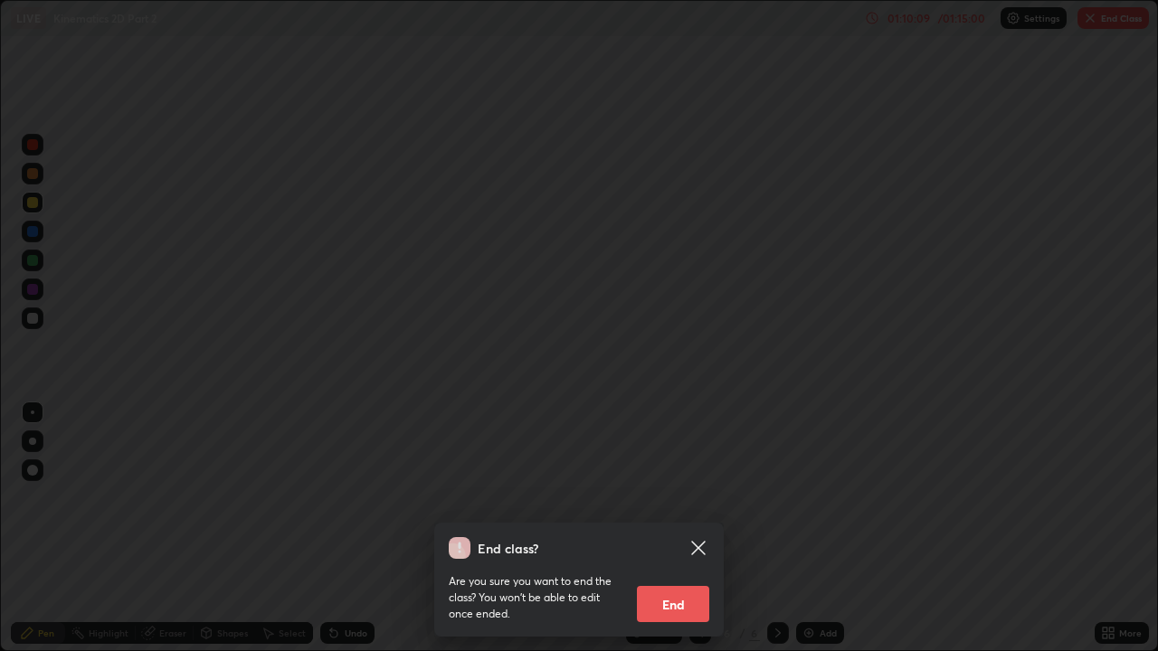
click at [679, 497] on button "End" at bounding box center [673, 604] width 72 height 36
